Goal: Navigation & Orientation: Find specific page/section

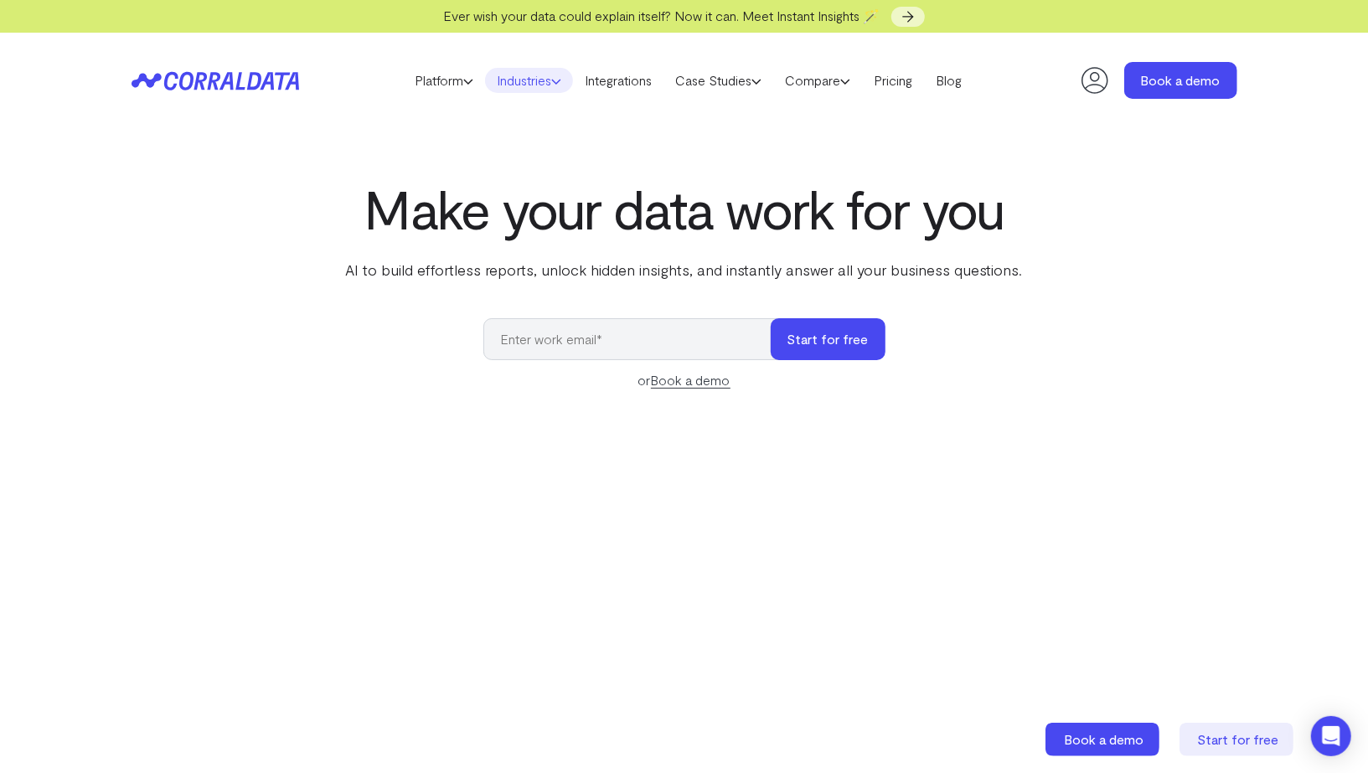
click at [524, 79] on link "Industries" at bounding box center [529, 80] width 88 height 25
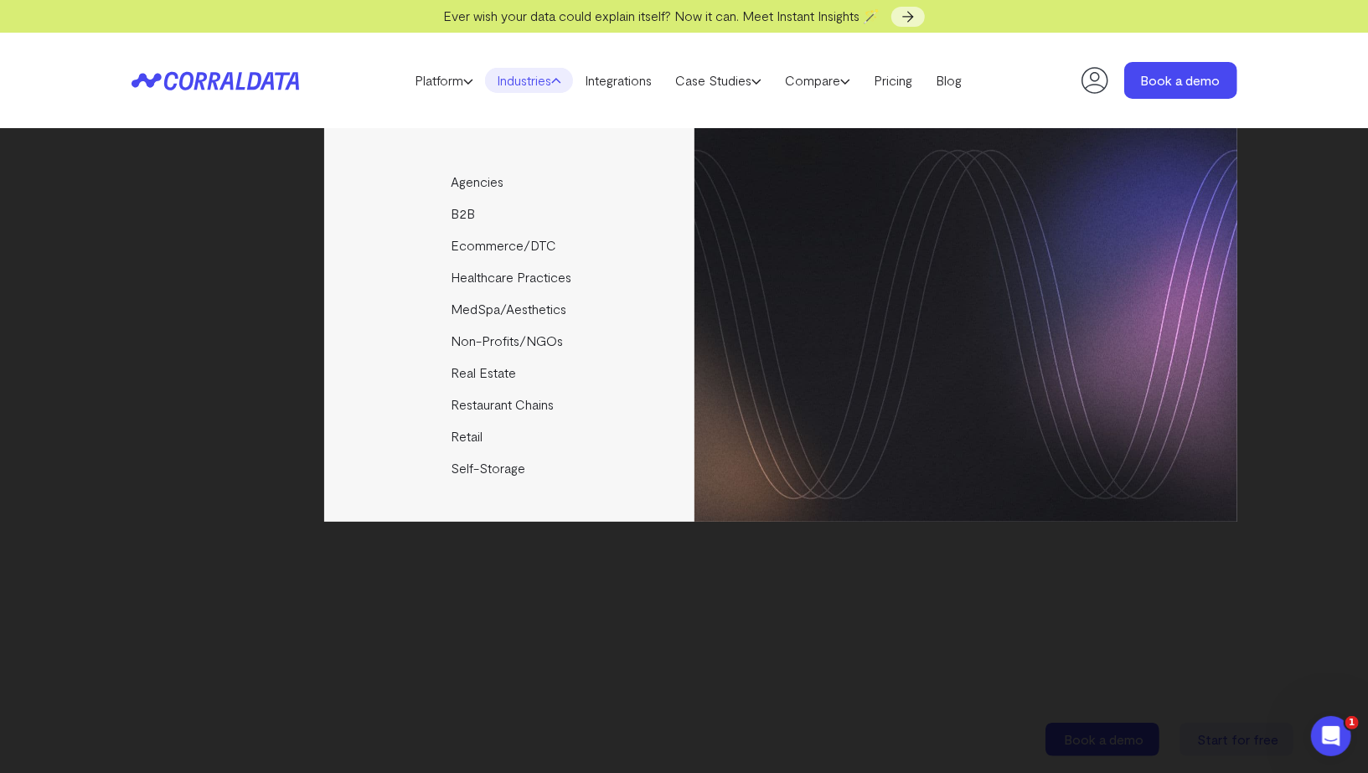
click at [524, 79] on link "Industries" at bounding box center [529, 80] width 88 height 25
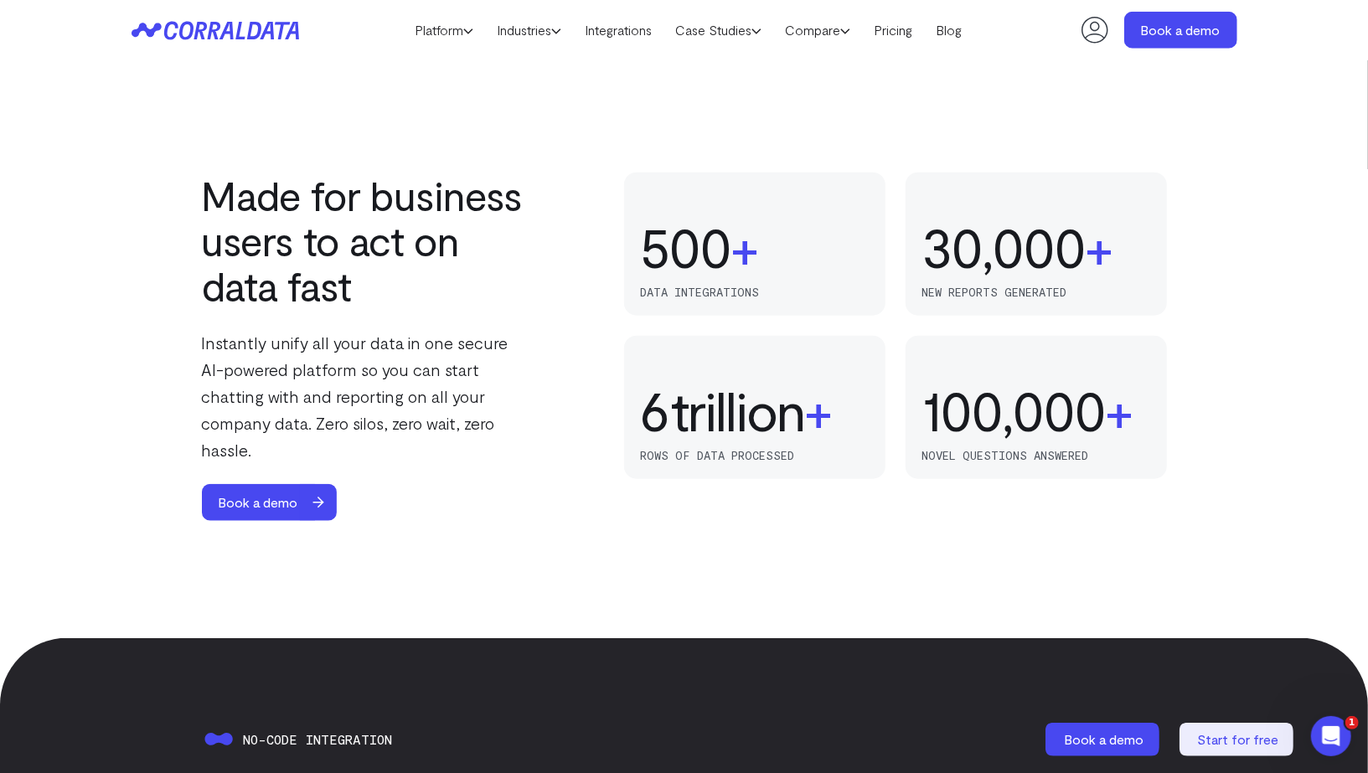
scroll to position [998, 0]
